Goal: Navigation & Orientation: Find specific page/section

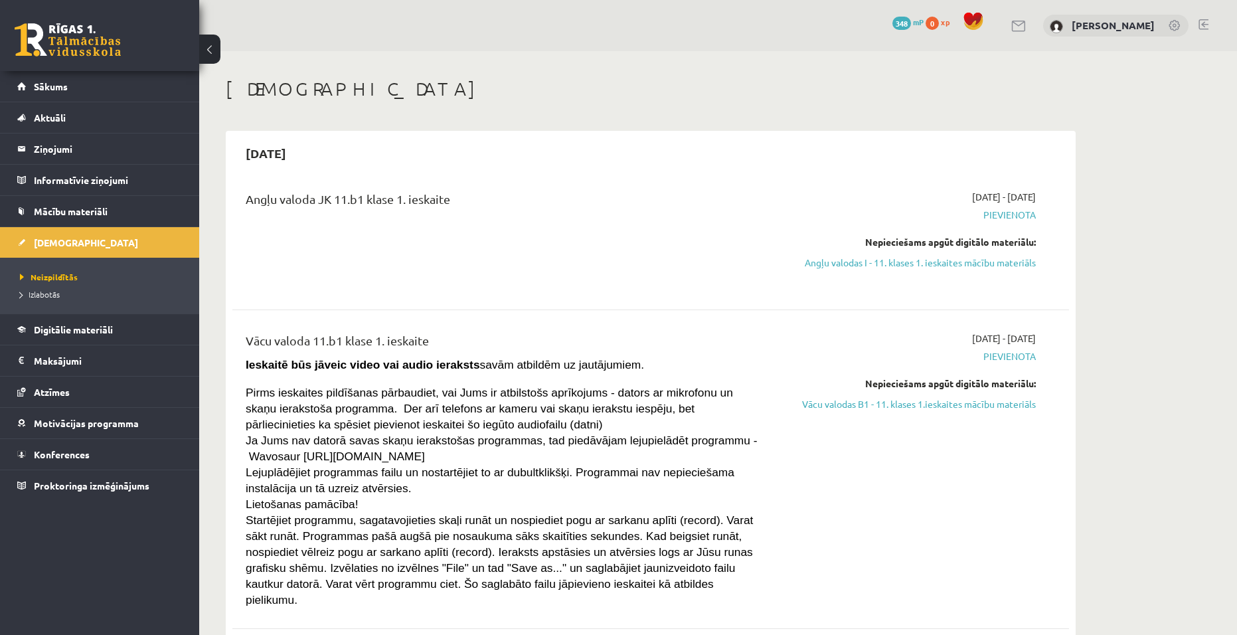
click at [27, 37] on link at bounding box center [68, 39] width 106 height 33
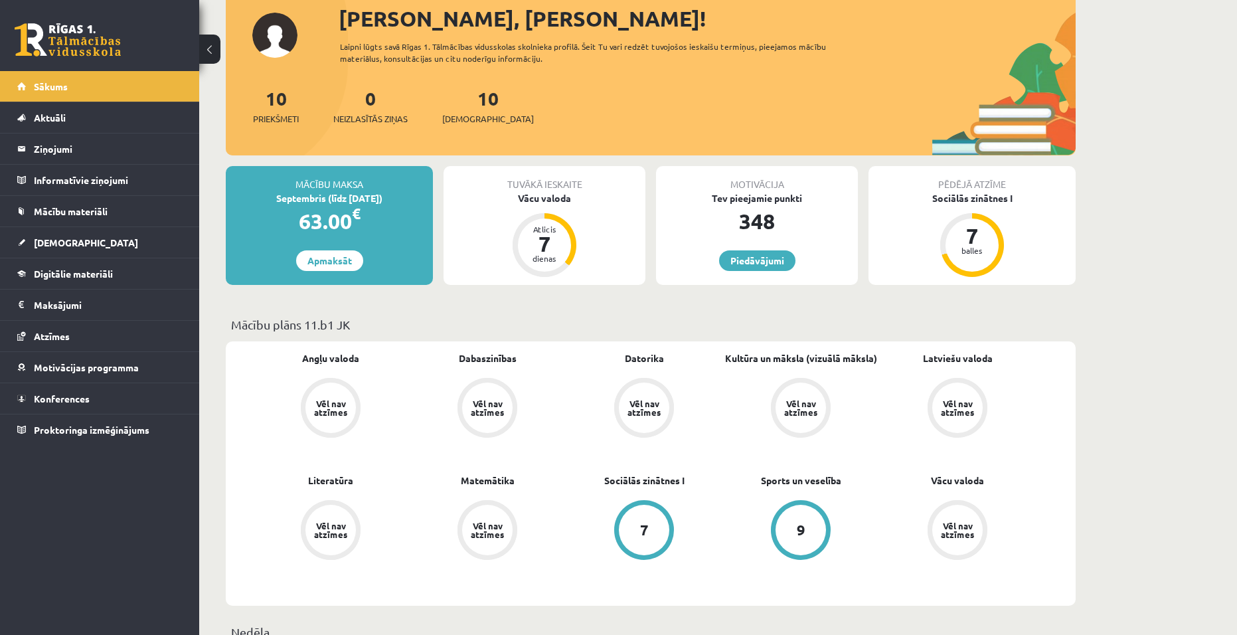
scroll to position [133, 0]
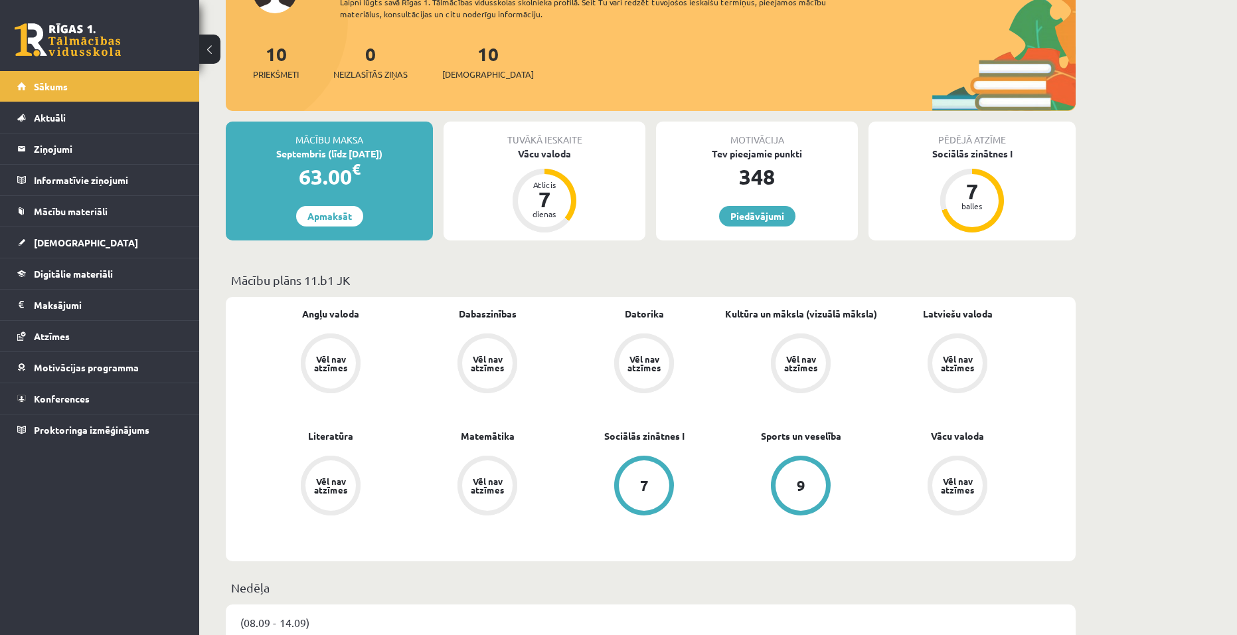
click at [333, 363] on div "Vēl nav atzīmes" at bounding box center [330, 363] width 37 height 17
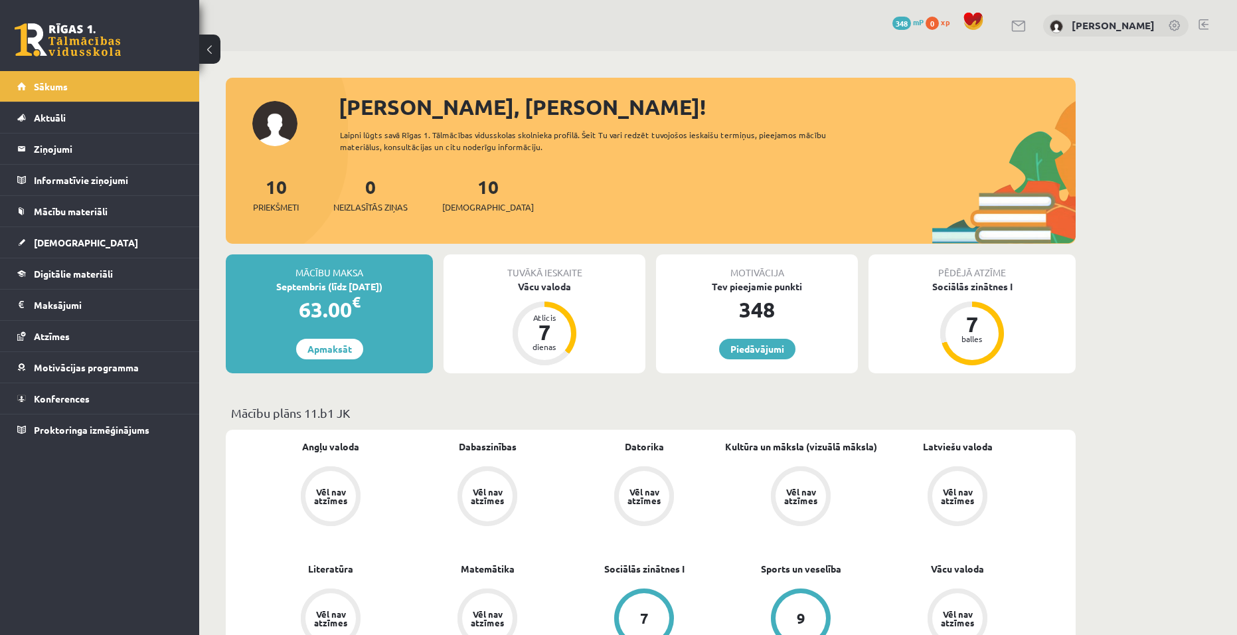
scroll to position [133, 0]
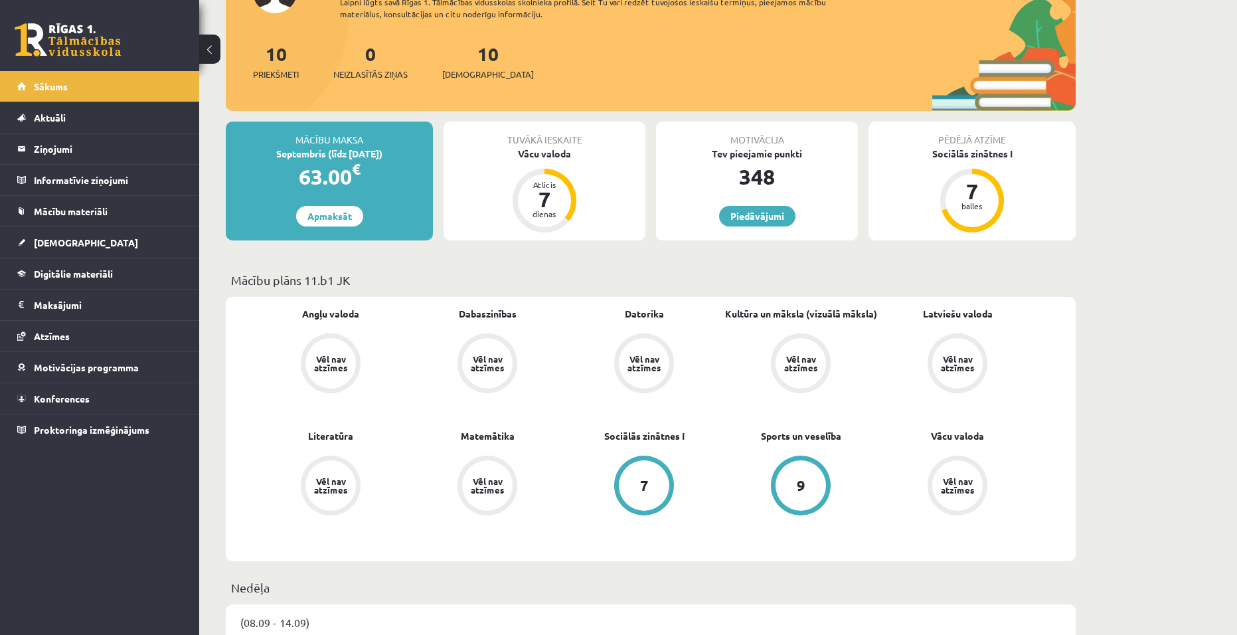
click at [480, 356] on div "Vēl nav atzīmes" at bounding box center [487, 363] width 37 height 17
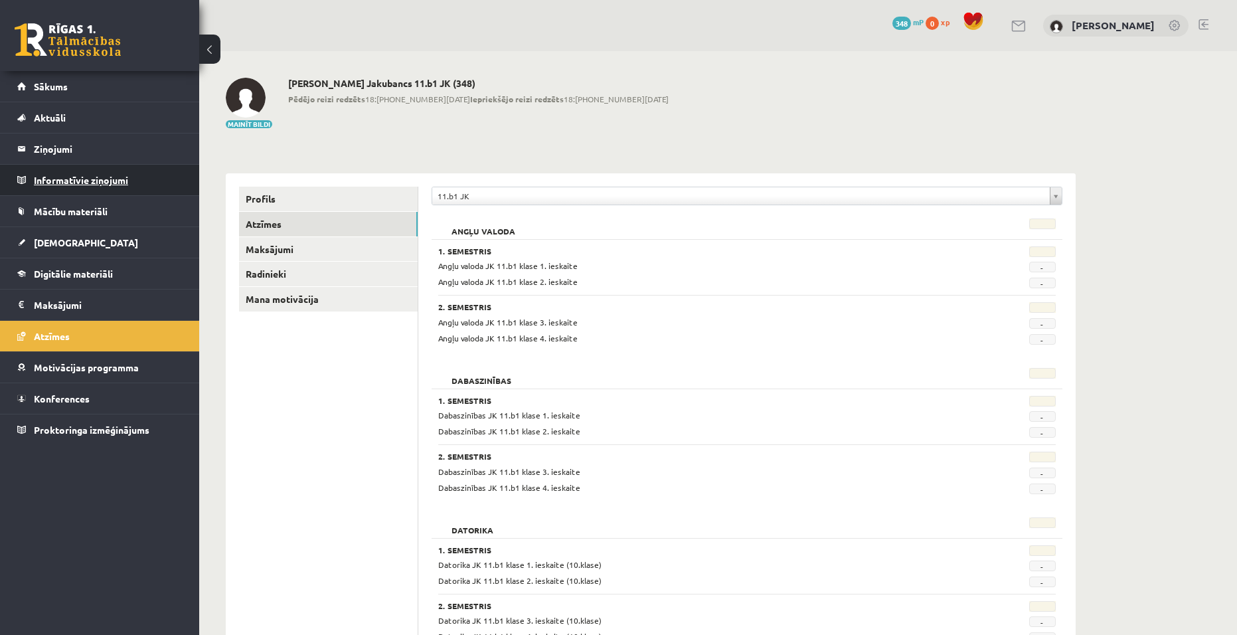
click at [75, 177] on legend "Informatīvie ziņojumi 0" at bounding box center [108, 180] width 149 height 31
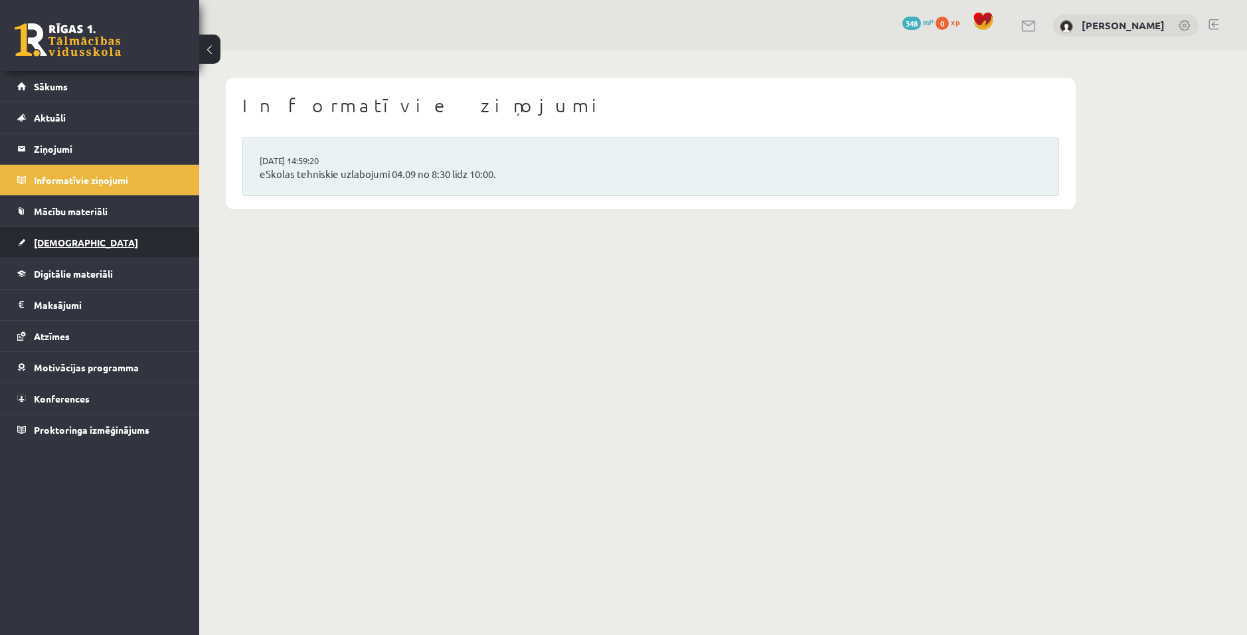
click at [60, 246] on span "[DEMOGRAPHIC_DATA]" at bounding box center [86, 242] width 104 height 12
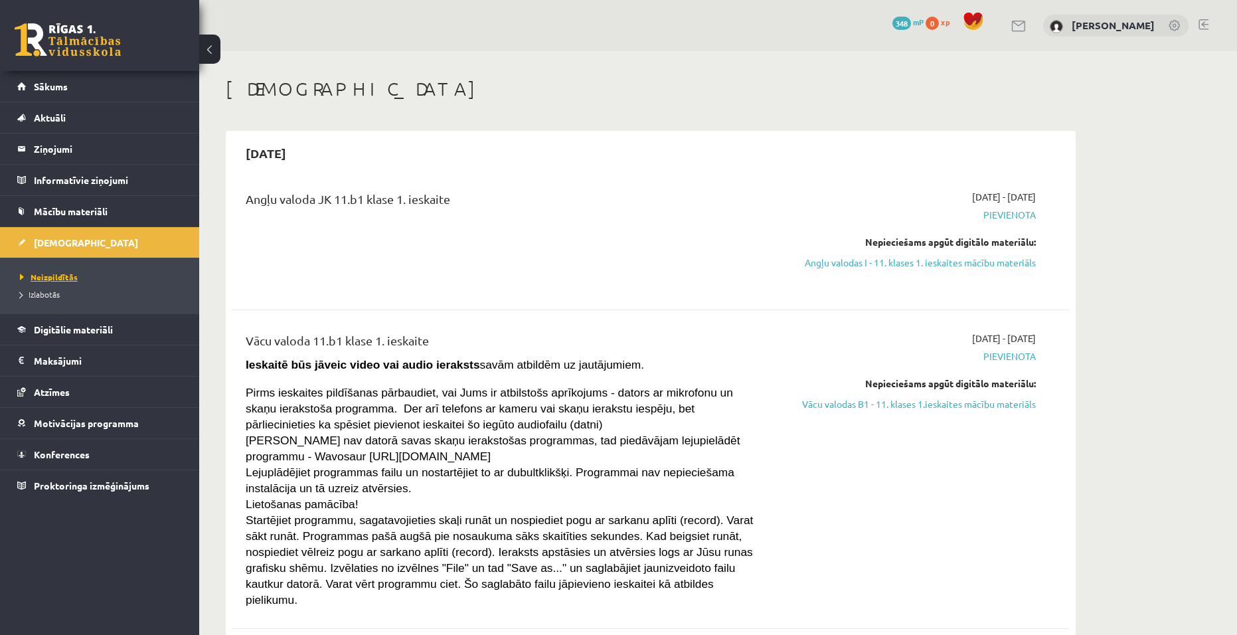
click at [55, 276] on span "Neizpildītās" at bounding box center [49, 277] width 58 height 11
